Goal: Navigation & Orientation: Find specific page/section

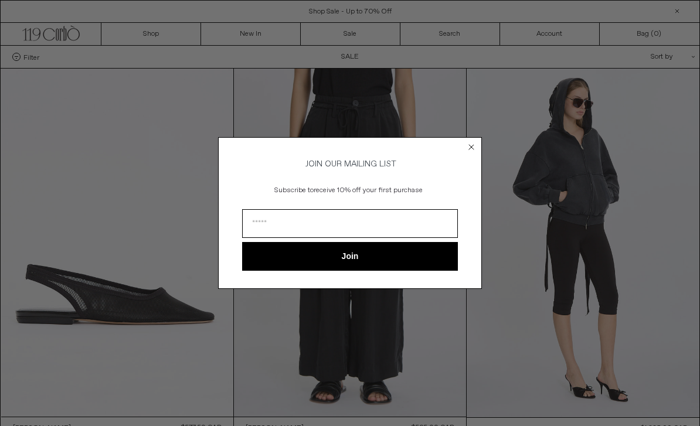
click at [473, 147] on circle "Close dialog" at bounding box center [471, 147] width 11 height 11
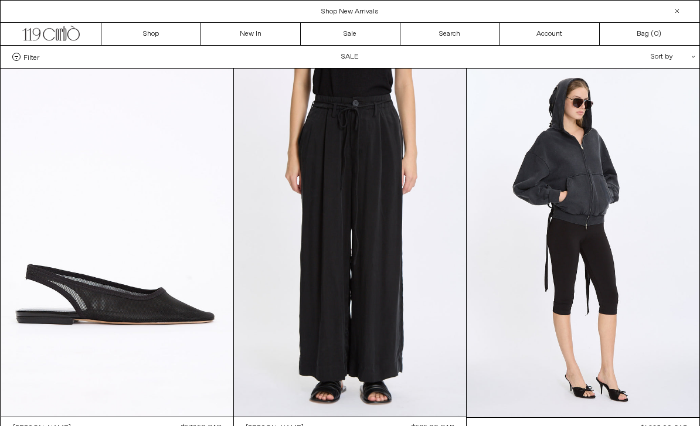
click at [70, 36] on icon ".cls-1, .cls-2 { fill: #231f20; stroke: #231f20; stroke-miterlimit: 10; stroke-…" at bounding box center [50, 31] width 57 height 17
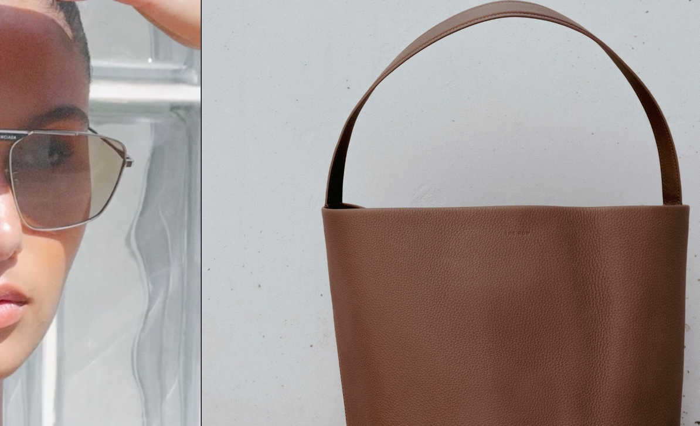
scroll to position [4, 0]
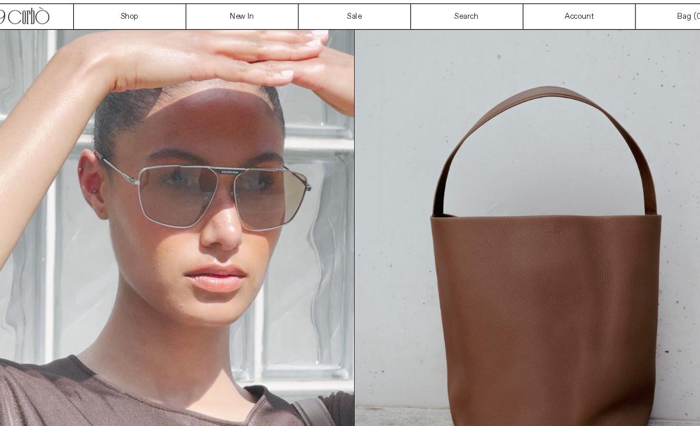
click at [526, 211] on img at bounding box center [526, 262] width 350 height 441
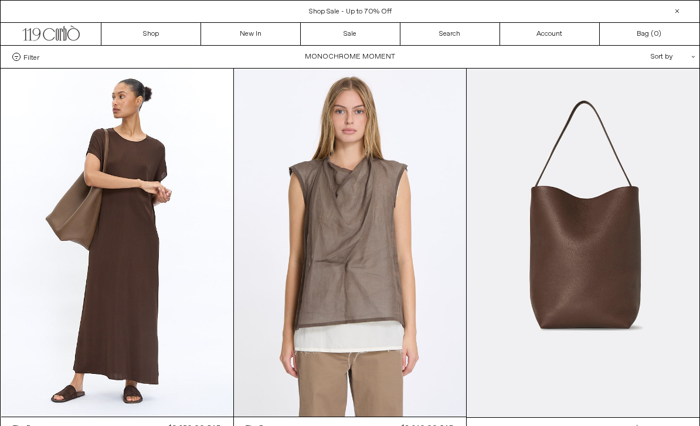
click at [62, 38] on icon ".cls-1, .cls-2 { fill: #231f20; stroke: #231f20; stroke-miterlimit: 10; stroke-…" at bounding box center [50, 31] width 57 height 17
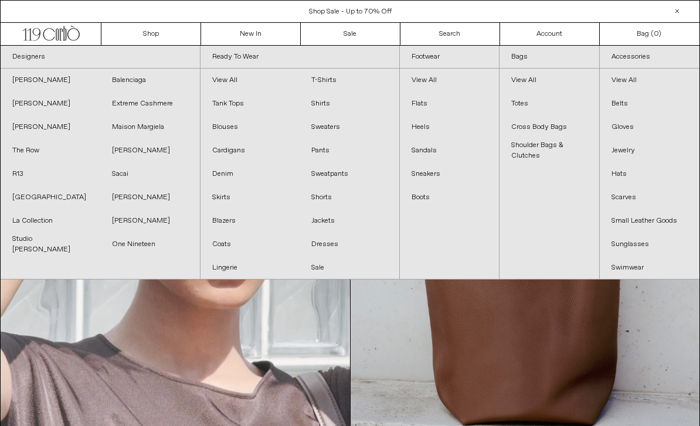
click at [32, 59] on link "Designers" at bounding box center [100, 57] width 199 height 23
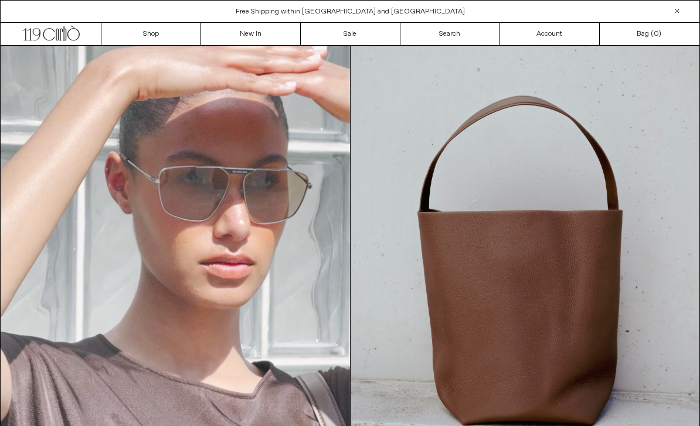
click at [63, 34] on icon ".cls-1, .cls-2 { fill: #231f20; stroke: #231f20; stroke-miterlimit: 10; stroke-…" at bounding box center [50, 31] width 57 height 17
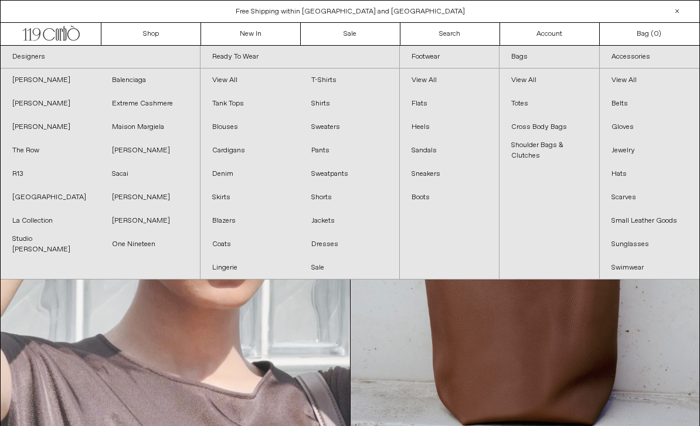
click at [21, 175] on link "R13" at bounding box center [51, 173] width 100 height 23
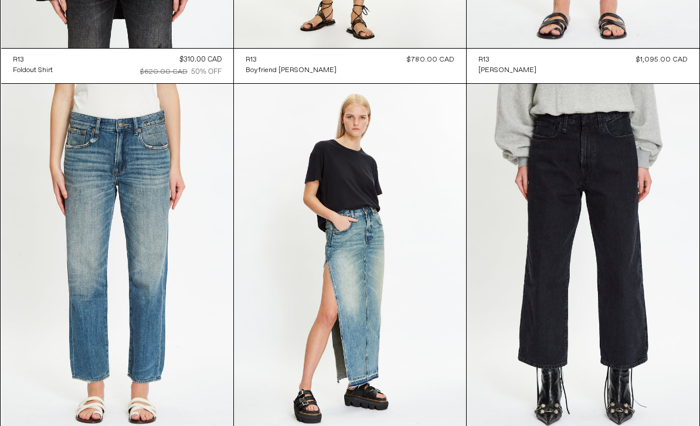
scroll to position [4180, 0]
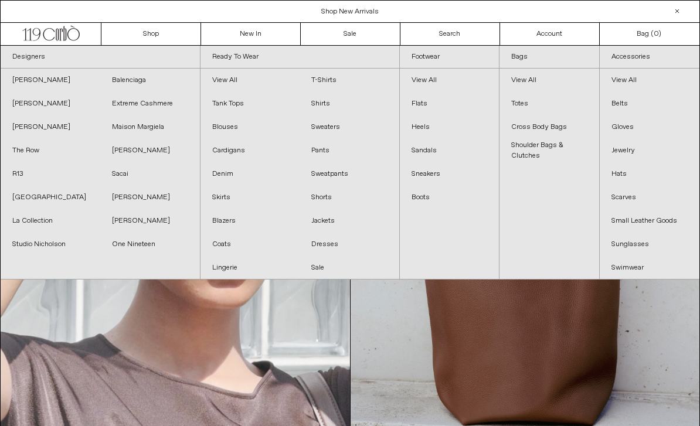
click at [36, 151] on link "The Row" at bounding box center [51, 150] width 100 height 23
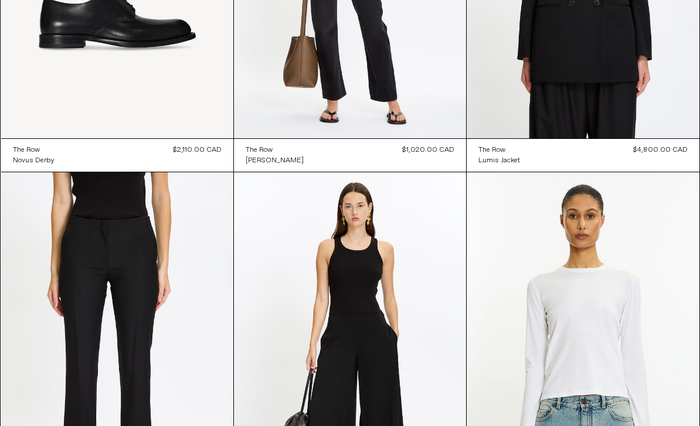
scroll to position [8867, 0]
